Goal: Task Accomplishment & Management: Complete application form

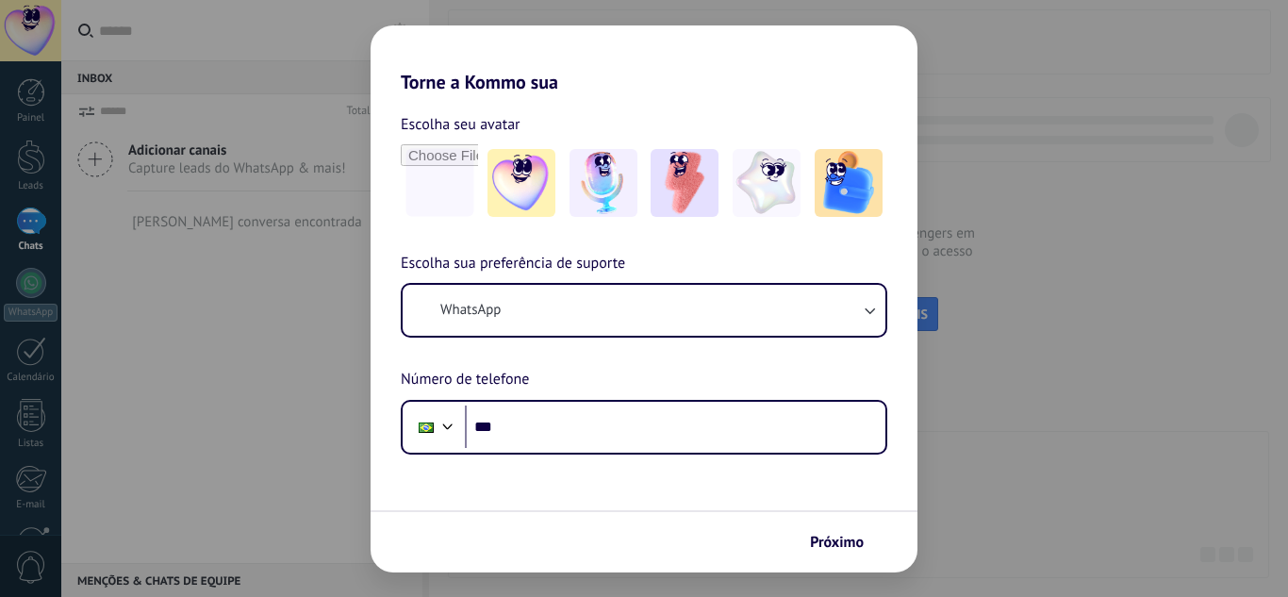
click at [1148, 309] on div "Torne a Kommo sua Escolha seu avatar Escolha sua preferência de suporte WhatsAp…" at bounding box center [644, 298] width 1288 height 597
click at [863, 536] on span "Próximo" at bounding box center [837, 542] width 54 height 13
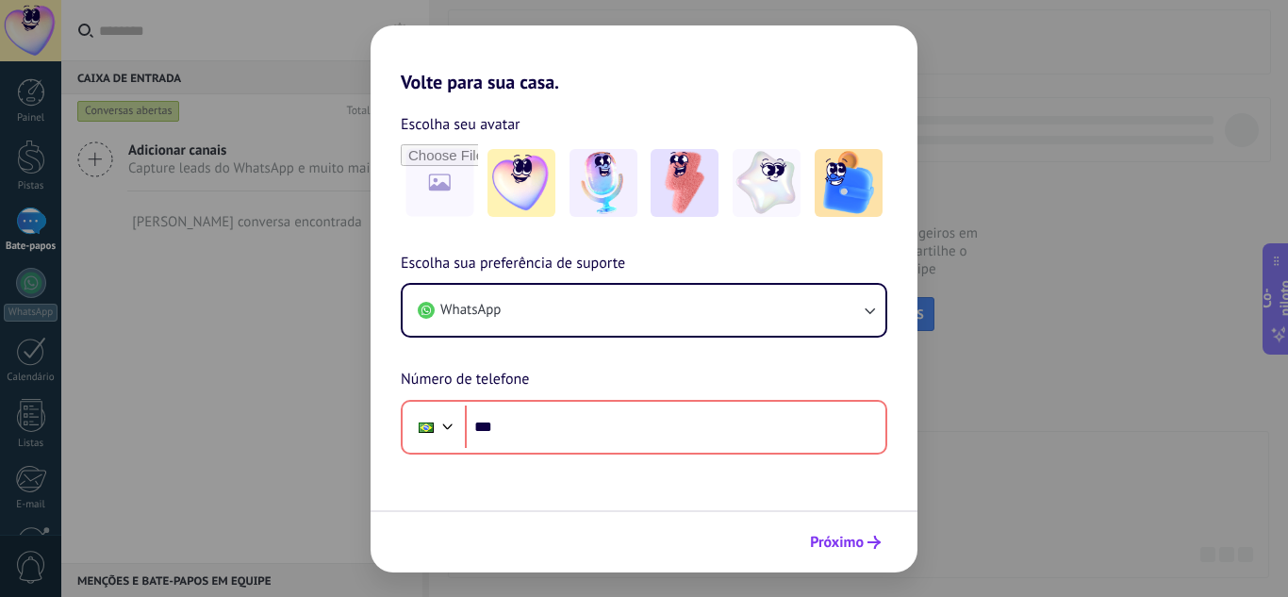
click at [845, 541] on font "Próximo" at bounding box center [837, 542] width 54 height 19
drag, startPoint x: 871, startPoint y: 77, endPoint x: 625, endPoint y: 163, distance: 259.8
click at [639, 164] on div "Volte para sua casa. Escolha seu avatar [PERSON_NAME] sua preferência de suport…" at bounding box center [644, 298] width 547 height 547
click at [274, 237] on div "Volte para sua casa. Escolha seu avatar [PERSON_NAME] sua preferência de suport…" at bounding box center [644, 298] width 1288 height 597
click at [504, 201] on img at bounding box center [522, 183] width 68 height 68
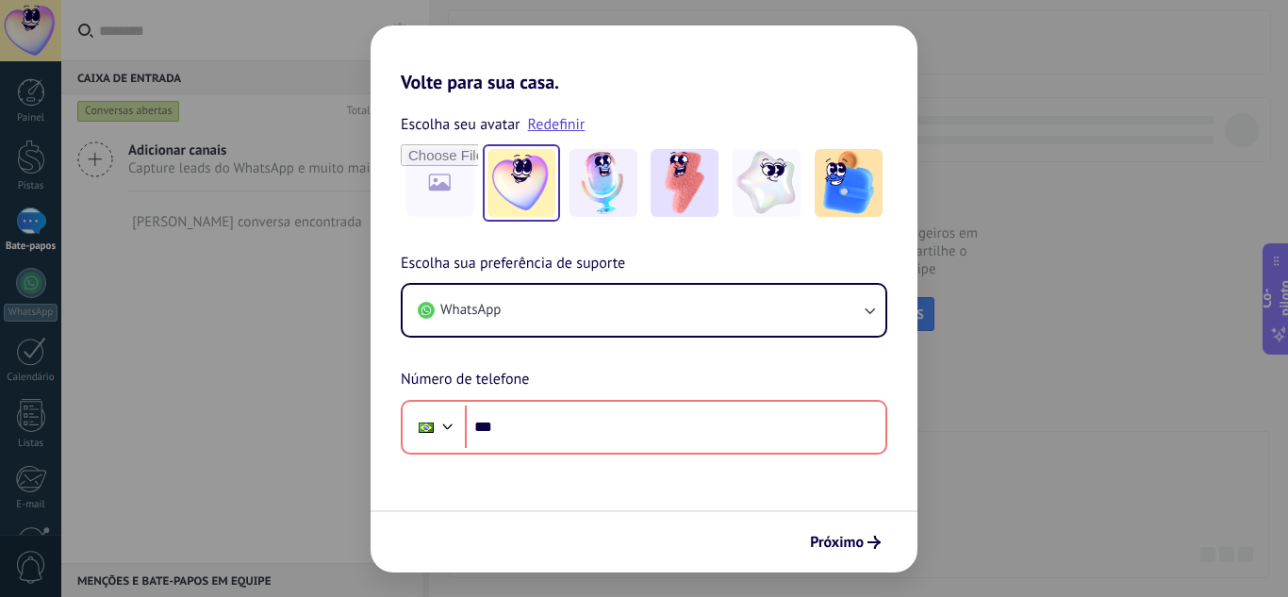
click at [221, 222] on div "Volte para sua casa. Escolha seu avatar Redefinir Escolha sua preferência de su…" at bounding box center [644, 298] width 1288 height 597
click at [37, 266] on div "Volte para sua casa. Escolha seu avatar Redefinir Escolha sua preferência de su…" at bounding box center [644, 298] width 1288 height 597
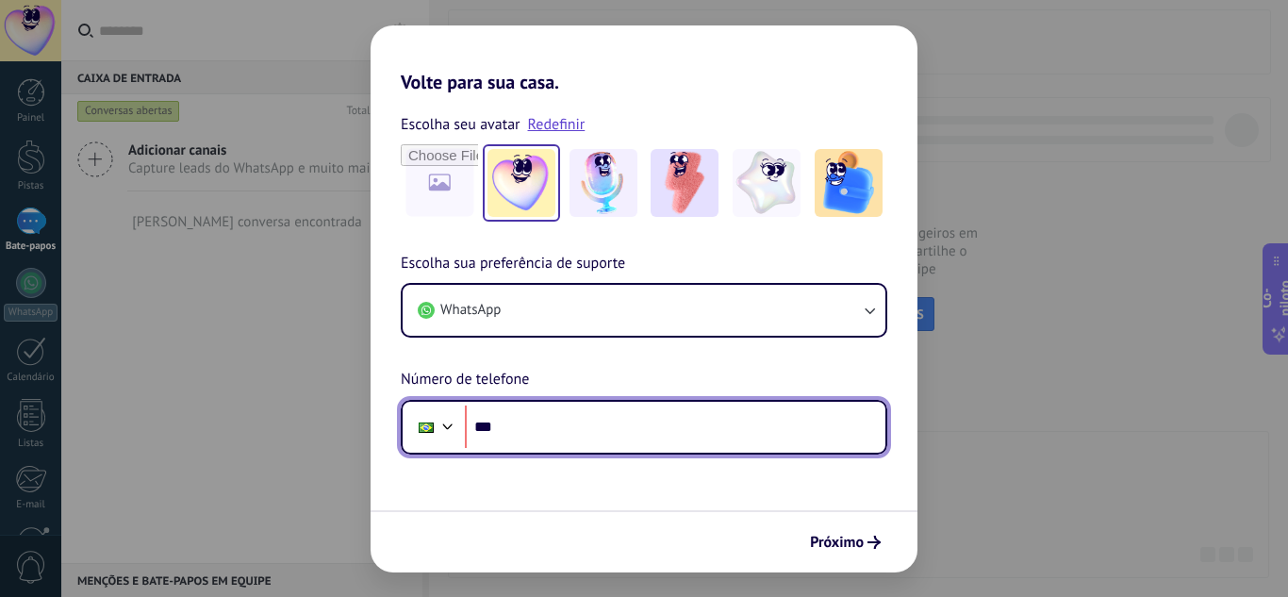
click at [679, 434] on input "***" at bounding box center [675, 427] width 421 height 43
type input "**********"
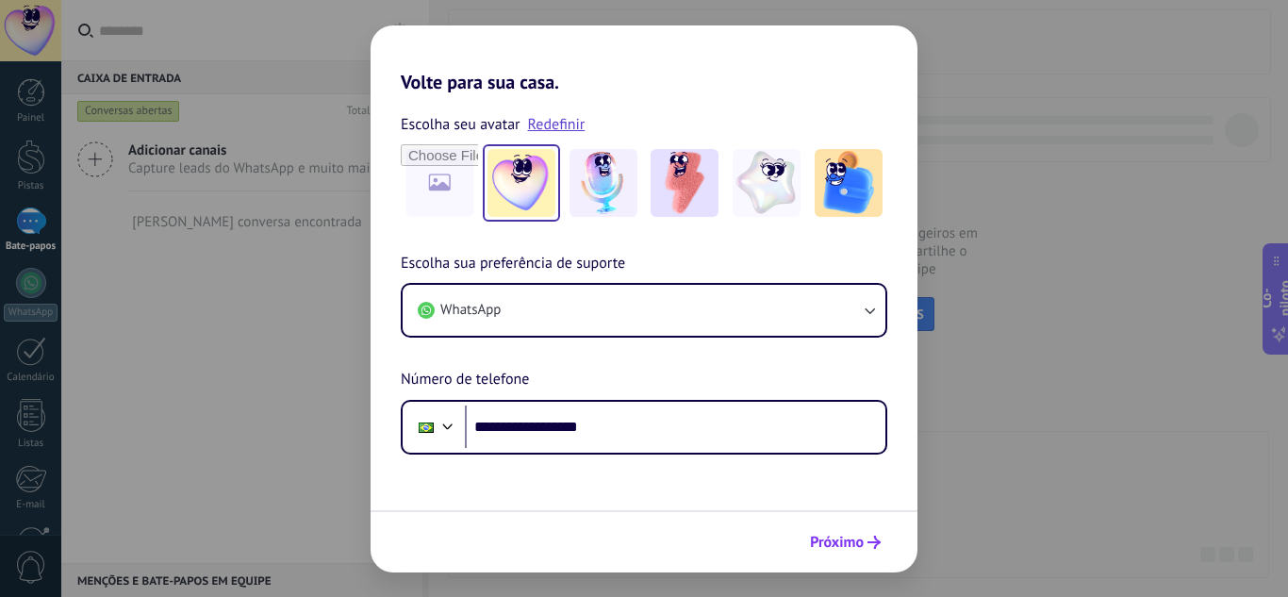
click at [845, 550] on font "Próximo" at bounding box center [837, 542] width 54 height 19
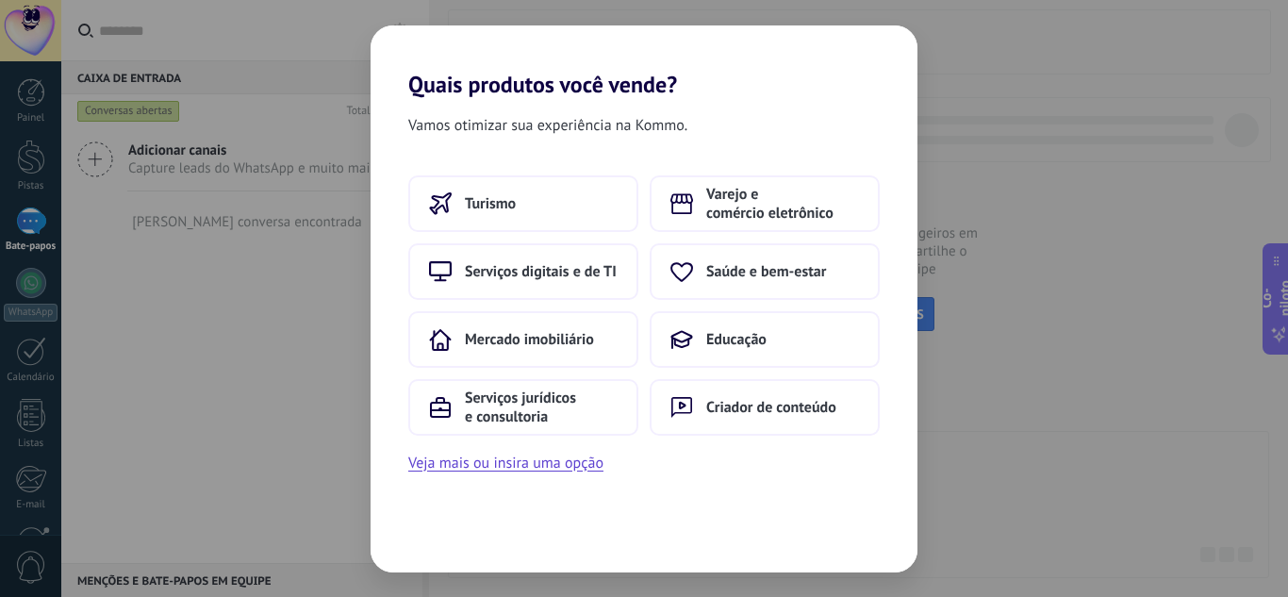
click at [962, 310] on div "Quais produtos você vende? Vamos otimizar sua experiência na Kommo. Turismo Var…" at bounding box center [644, 298] width 1288 height 597
click at [503, 263] on font "Serviços digitais e de TI" at bounding box center [541, 271] width 152 height 19
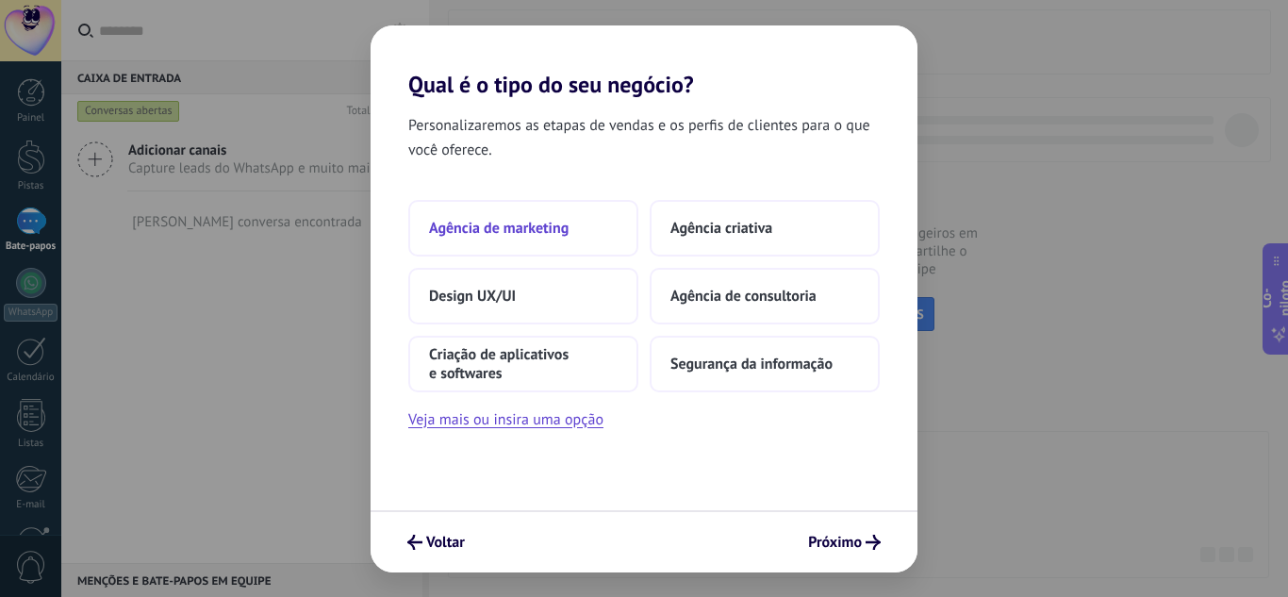
click at [543, 240] on button "Agência de marketing" at bounding box center [523, 228] width 230 height 57
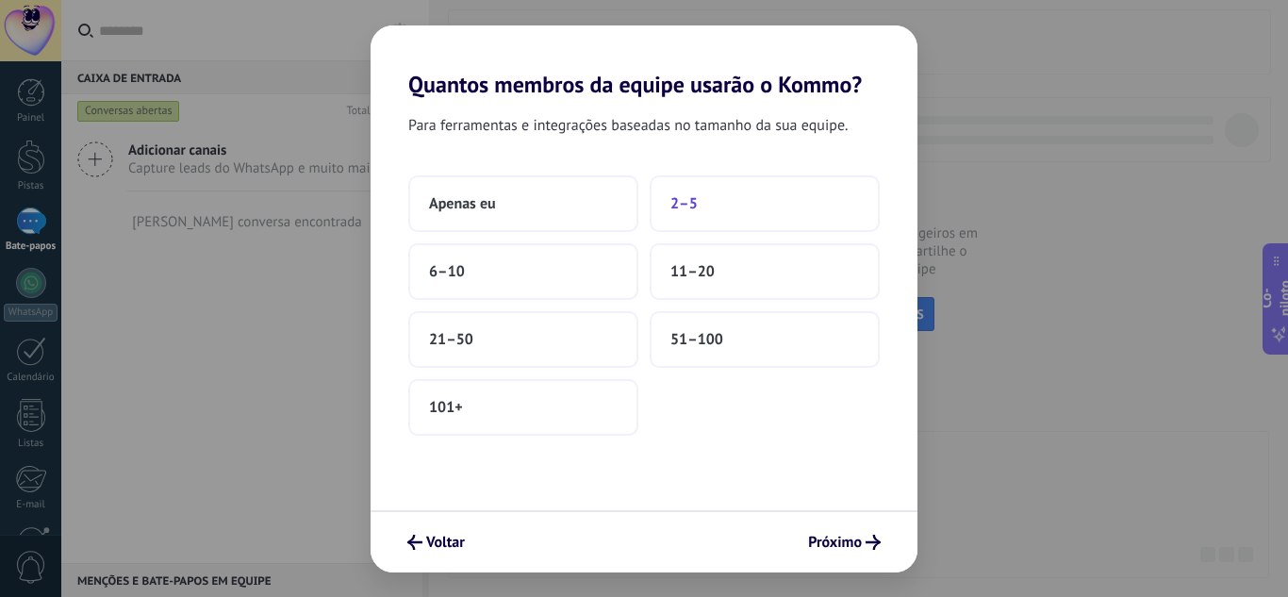
click at [740, 216] on button "2–5" at bounding box center [765, 203] width 230 height 57
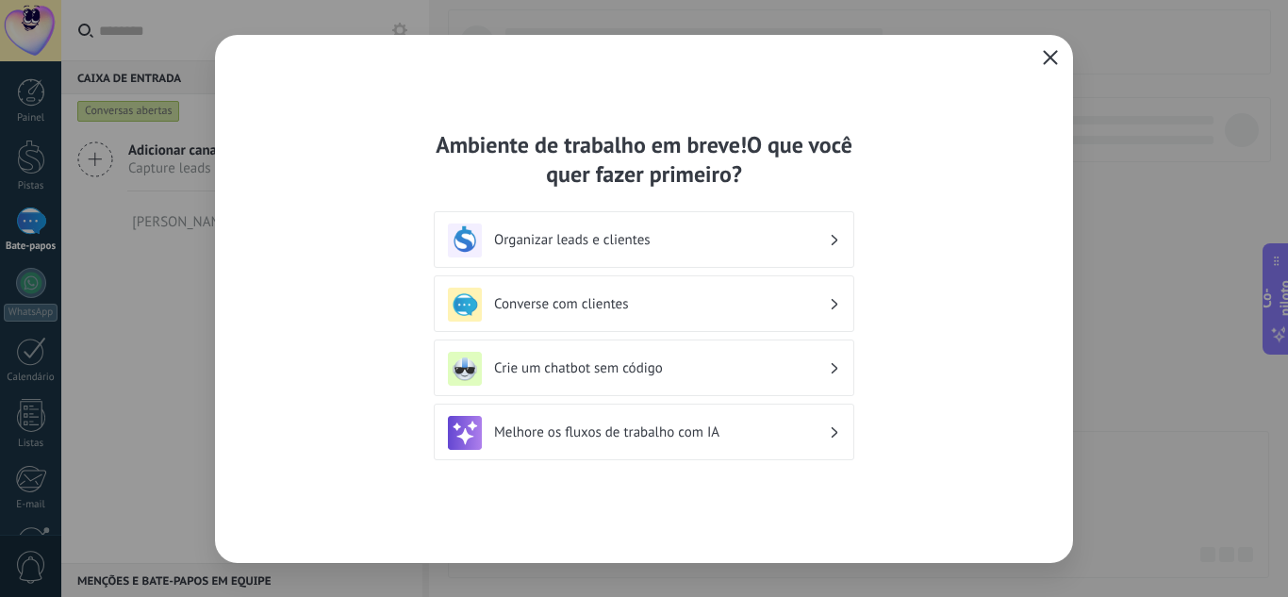
click at [1059, 57] on button "button" at bounding box center [1050, 58] width 25 height 26
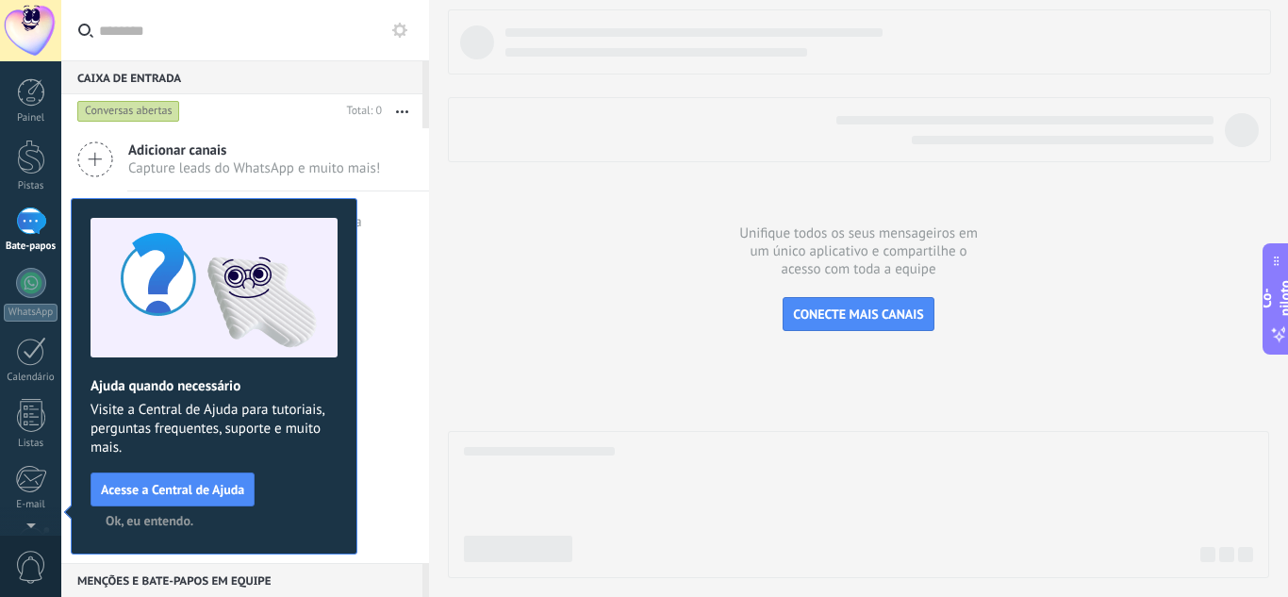
click at [31, 227] on div at bounding box center [31, 221] width 30 height 27
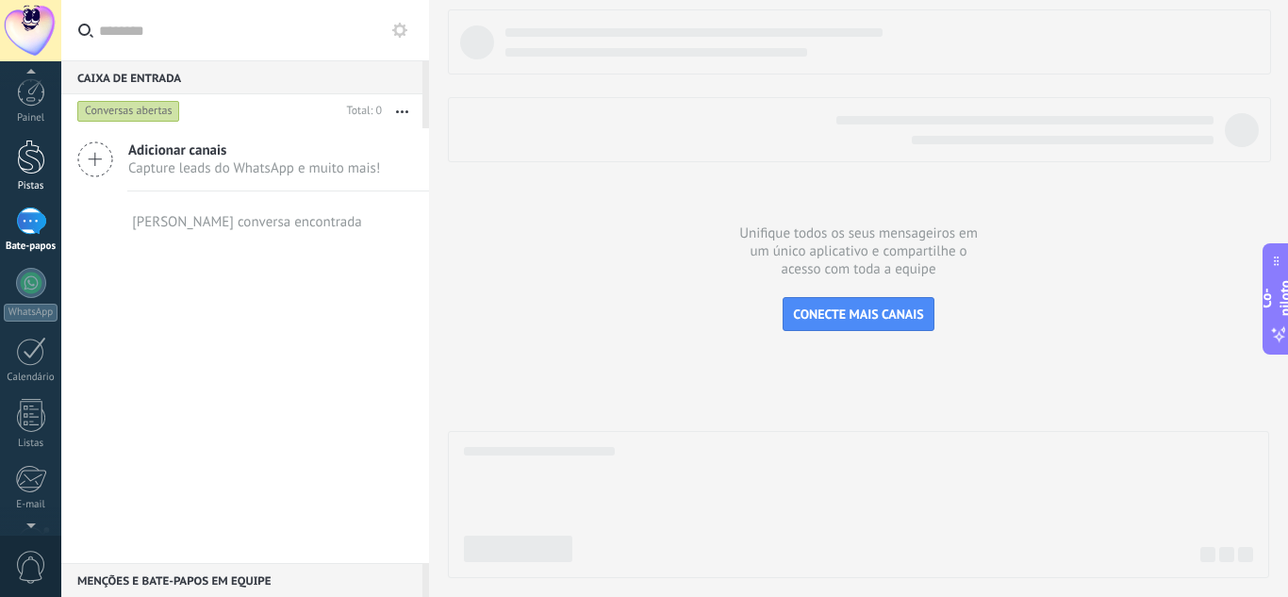
click at [34, 184] on font "Pistas" at bounding box center [31, 185] width 26 height 13
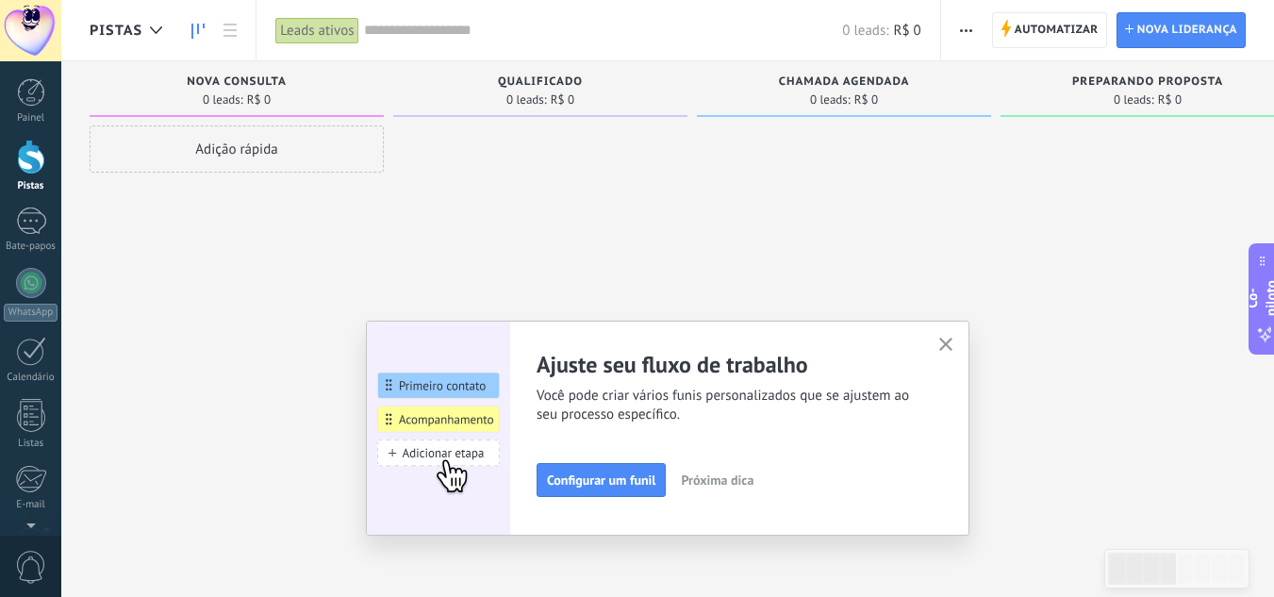
click at [952, 345] on use "button" at bounding box center [946, 345] width 14 height 14
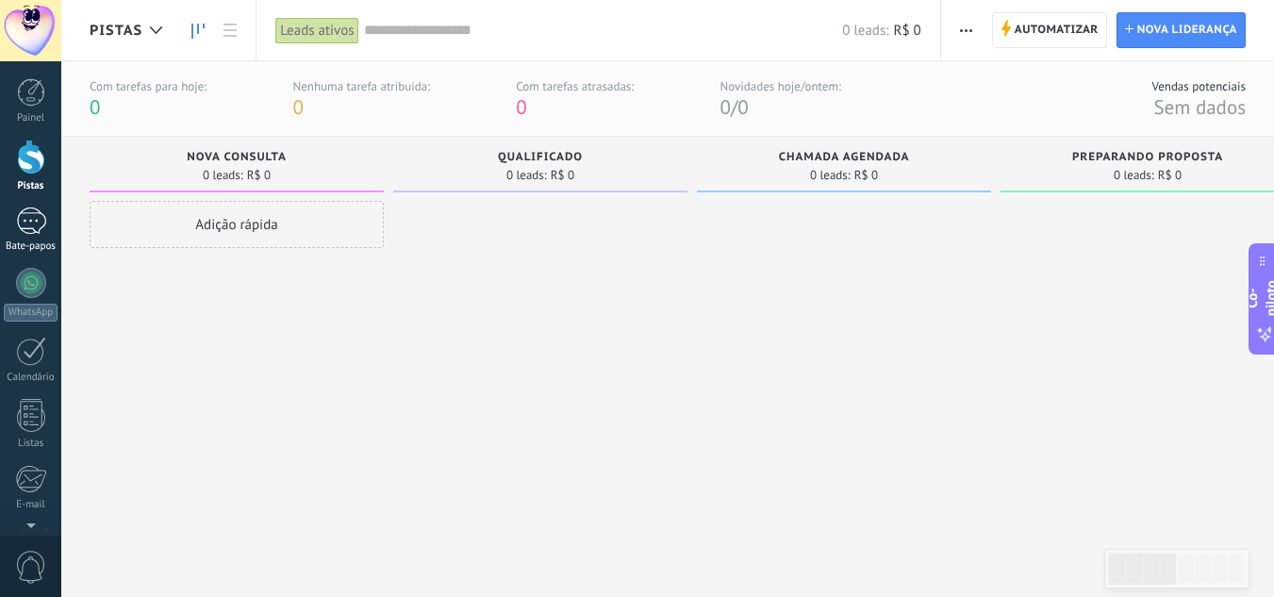
click at [32, 244] on font "Bate-papos" at bounding box center [31, 246] width 50 height 13
